Goal: Check status: Check status

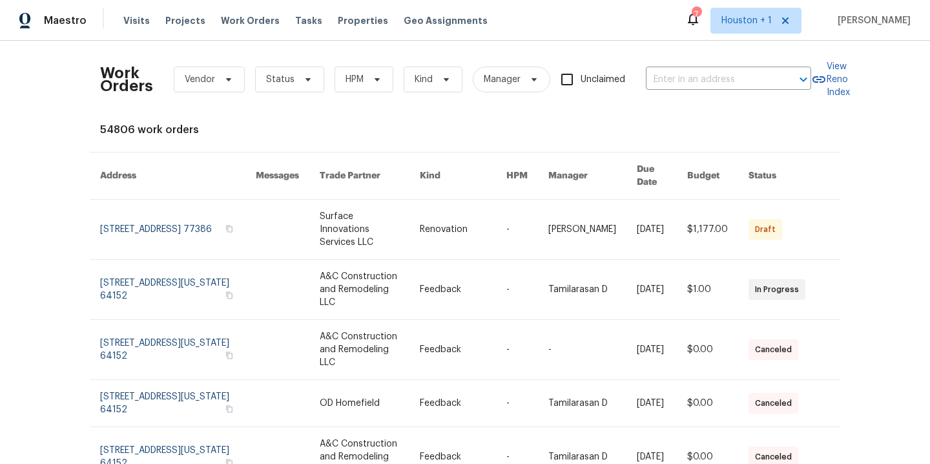
click at [32, 214] on div "Work Orders Vendor Status HPM Kind Manager Unclaimed ​ View Reno Index 54806 wo…" at bounding box center [465, 252] width 930 height 423
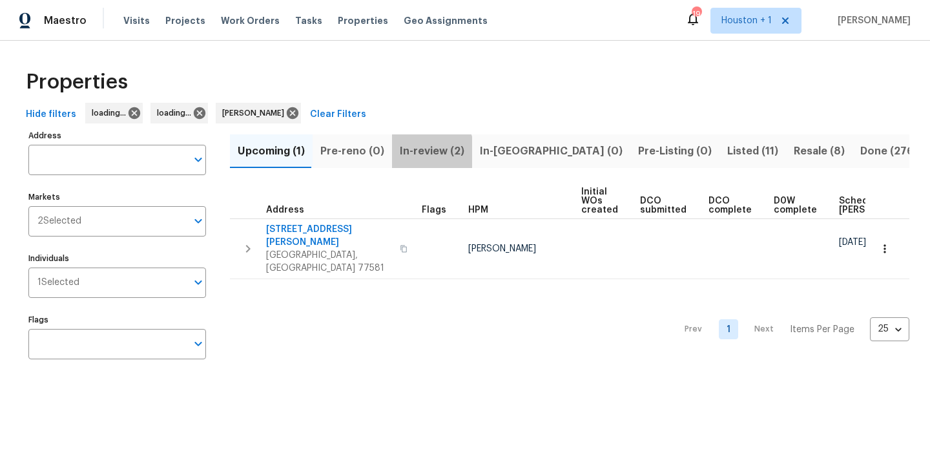
click at [409, 154] on span "In-review (2)" at bounding box center [432, 151] width 65 height 18
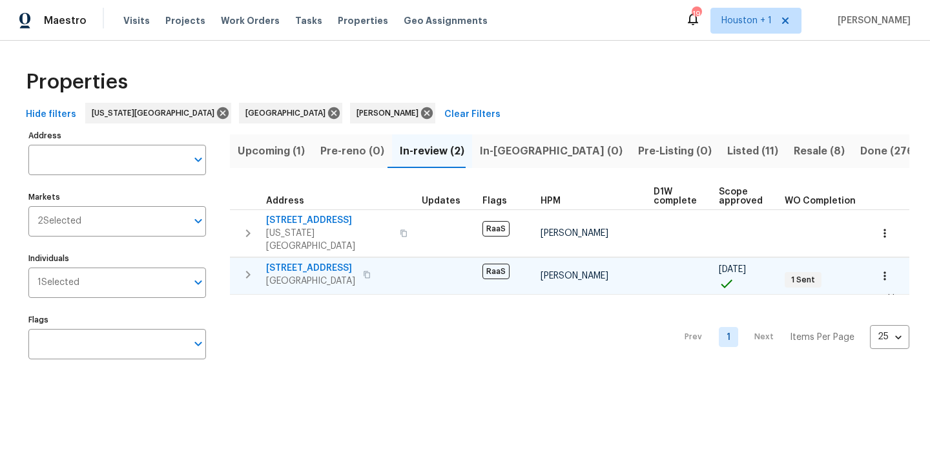
click at [363, 271] on icon "button" at bounding box center [367, 275] width 8 height 8
